Goal: Task Accomplishment & Management: Complete application form

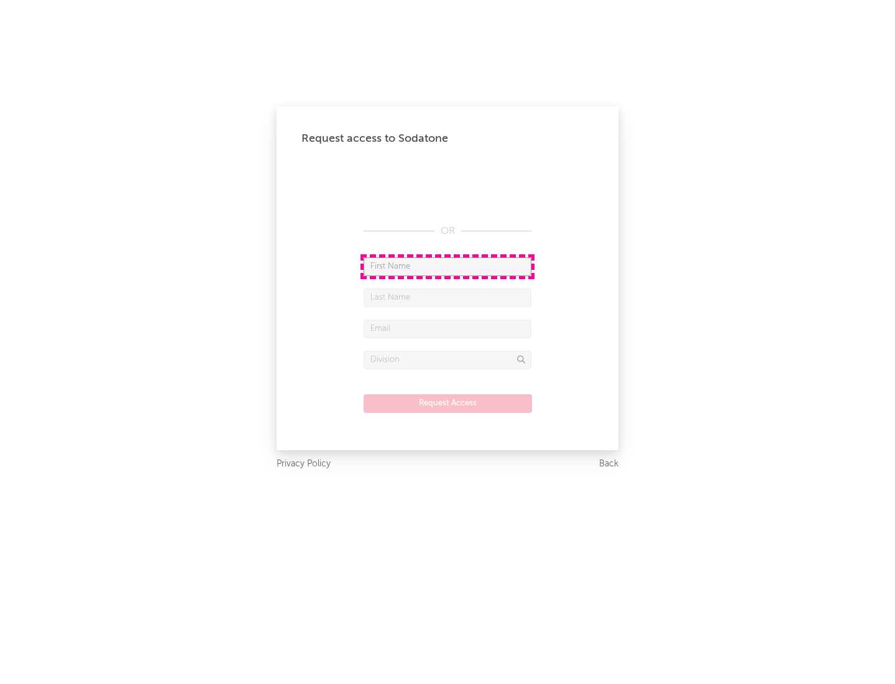
click at [448, 266] on input "text" at bounding box center [448, 266] width 168 height 19
type input "[PERSON_NAME]"
click at [448, 297] on input "text" at bounding box center [448, 297] width 168 height 19
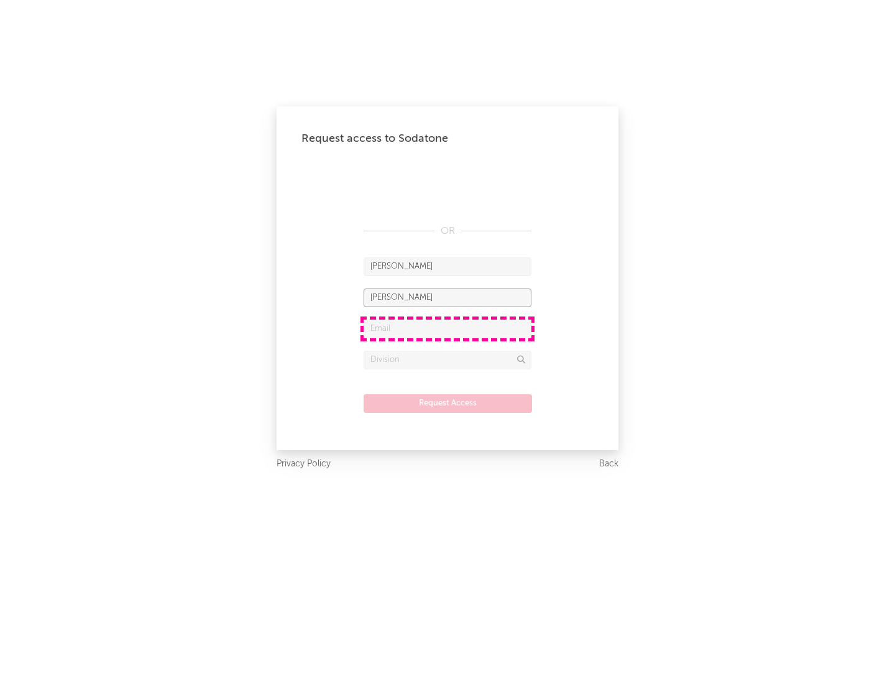
type input "[PERSON_NAME]"
click at [448, 328] on input "text" at bounding box center [448, 329] width 168 height 19
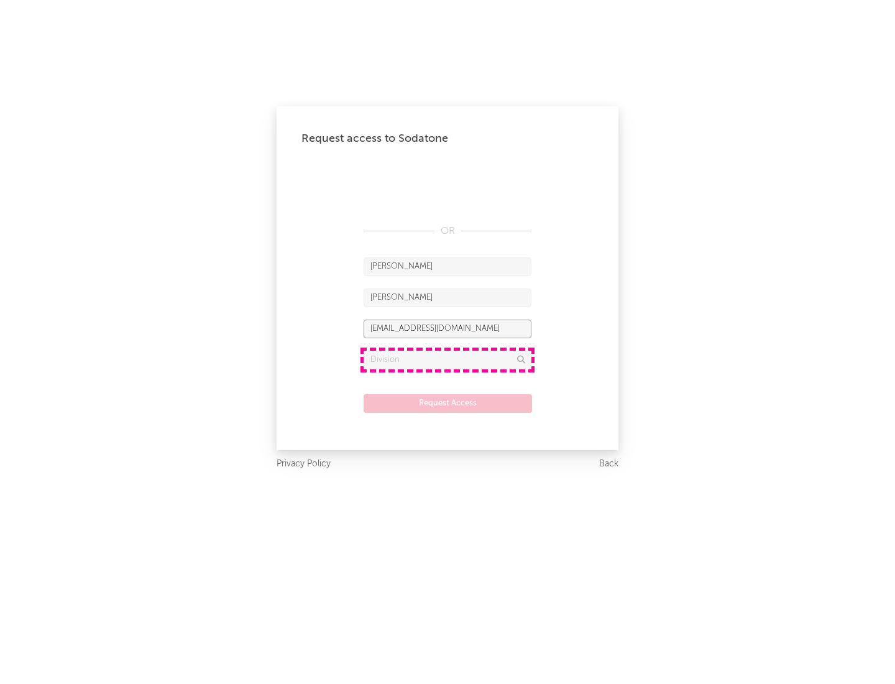
type input "[EMAIL_ADDRESS][DOMAIN_NAME]"
click at [448, 359] on input "text" at bounding box center [448, 360] width 168 height 19
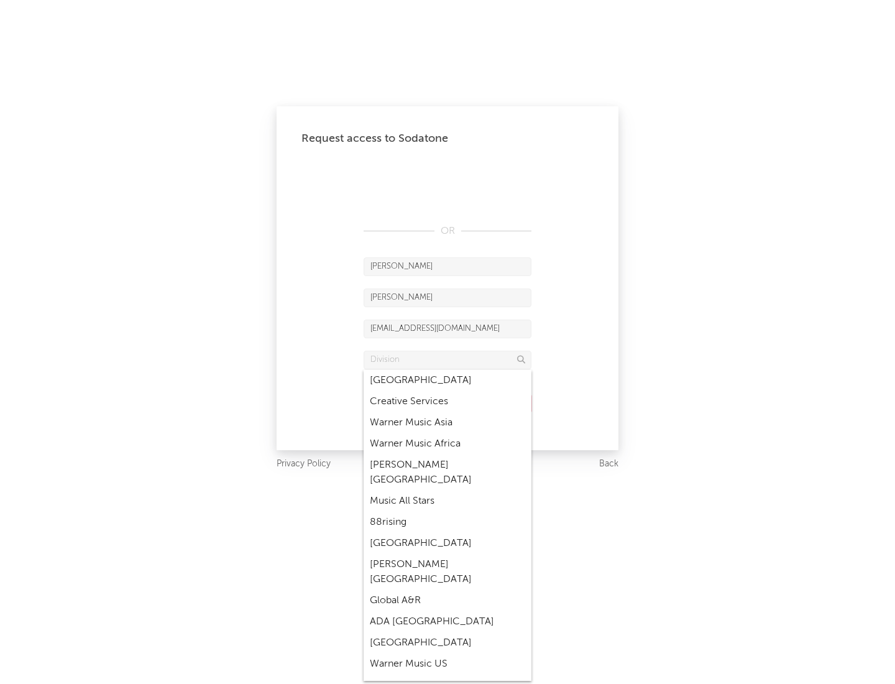
click at [448, 491] on div "Music All Stars" at bounding box center [448, 501] width 168 height 21
type input "Music All Stars"
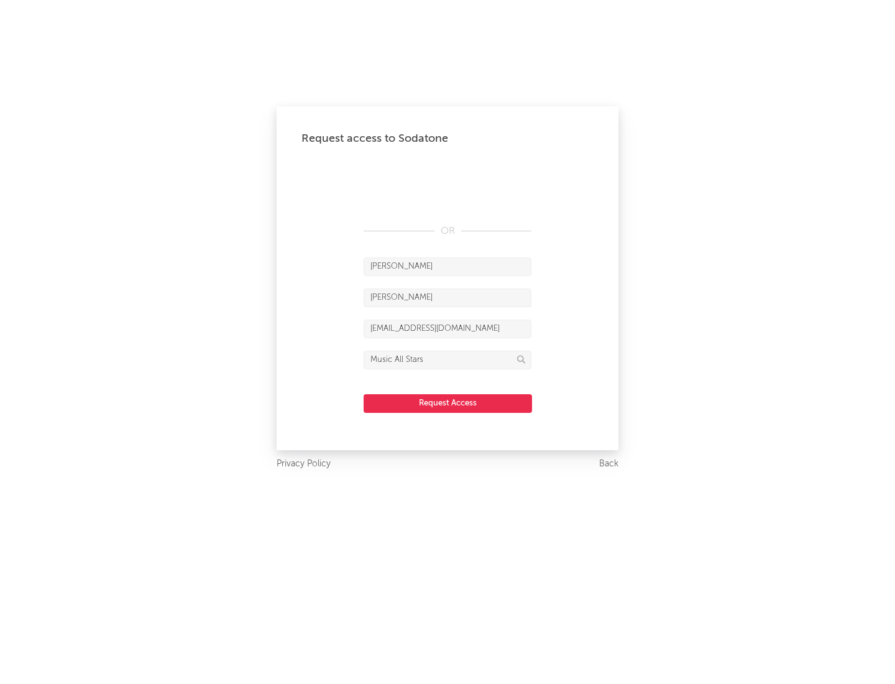
click at [448, 403] on button "Request Access" at bounding box center [448, 403] width 168 height 19
